Goal: Task Accomplishment & Management: Complete application form

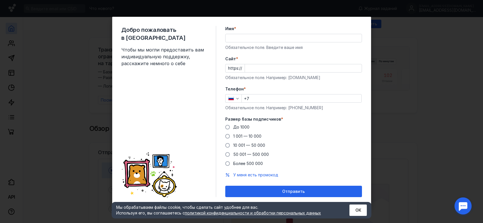
click at [265, 38] on input "Имя *" at bounding box center [294, 38] width 136 height 8
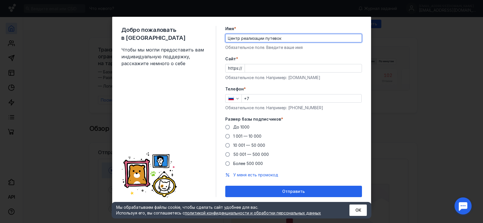
type input "Центр реализации путевок"
click at [262, 70] on input "Cайт *" at bounding box center [303, 68] width 117 height 8
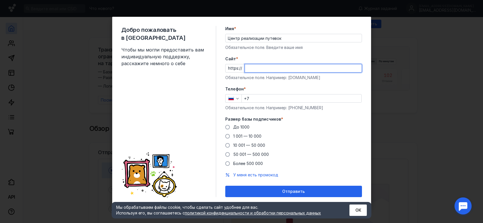
paste input "[DOMAIN_NAME][URL]"
click at [288, 69] on input "[DOMAIN_NAME][URL]" at bounding box center [303, 68] width 117 height 8
type input "[DOMAIN_NAME]"
click at [274, 103] on input "+7" at bounding box center [302, 99] width 120 height 8
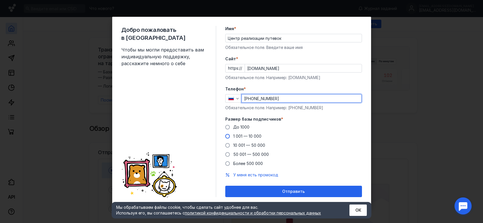
type input "[PHONE_NUMBER]"
click at [228, 137] on span at bounding box center [227, 136] width 5 height 5
click at [0, 0] on input "1 001 — 10 000" at bounding box center [0, 0] width 0 height 0
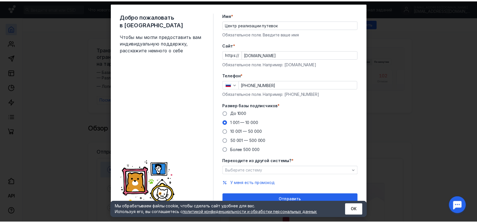
scroll to position [17, 0]
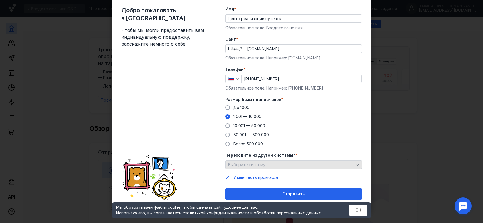
click at [356, 165] on icon "button" at bounding box center [358, 165] width 5 height 5
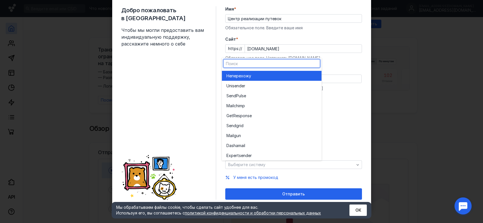
click at [411, 129] on div "Добро пожаловать в Sendsay Чтобы мы могли предоставить вам индивидуальную подде…" at bounding box center [241, 111] width 483 height 223
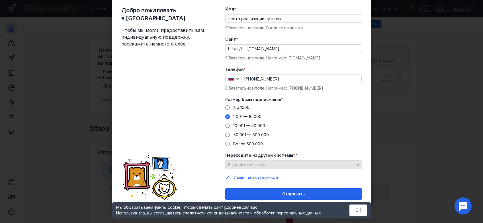
click at [356, 166] on icon "button" at bounding box center [358, 165] width 5 height 5
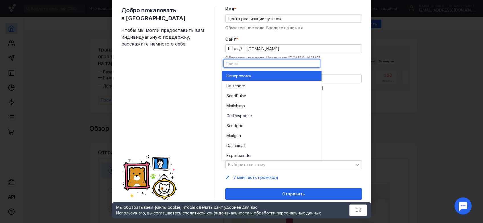
click at [241, 76] on span "перехожу" at bounding box center [242, 76] width 20 height 6
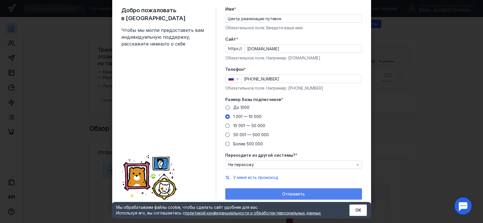
click at [312, 196] on div "Отправить" at bounding box center [293, 194] width 131 height 5
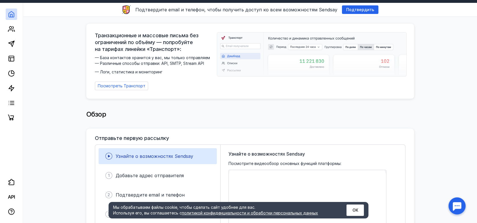
scroll to position [0, 0]
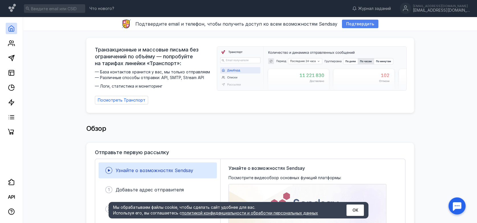
click at [360, 25] on span "Подтвердить" at bounding box center [360, 24] width 28 height 5
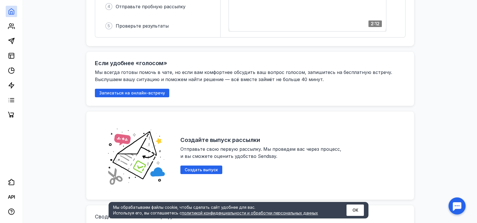
scroll to position [363, 0]
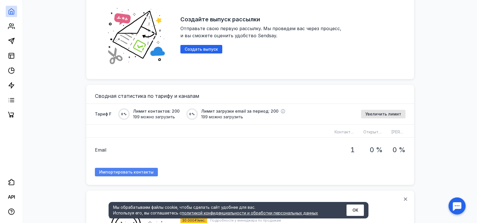
click at [132, 170] on span "Импортировать контакты" at bounding box center [126, 172] width 54 height 5
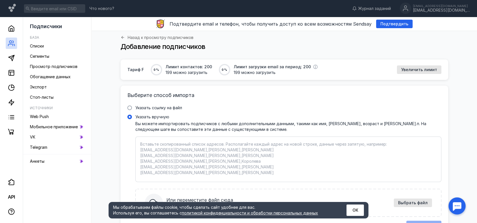
click at [210, 149] on textarea "Указать вручную Вы можете импортировать подписчиков с любыми дополнительными да…" at bounding box center [288, 160] width 296 height 36
paste textarea "Loremipsum dolo SITAMET <c_adipisci@elit.se>, Doeiusmodt incididu <utlab.etdolo…"
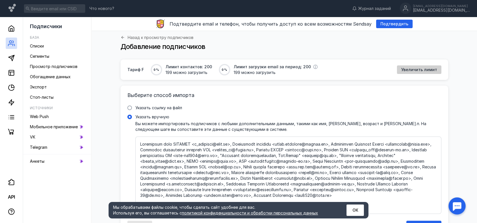
type textarea "Loremipsum dolo SITAMET <c_adipisci@elit.se>, Doeiusmodt incididu <utlab.etdolo…"
click at [420, 67] on div "Увеличить лимит" at bounding box center [419, 70] width 44 height 9
